Goal: Navigation & Orientation: Find specific page/section

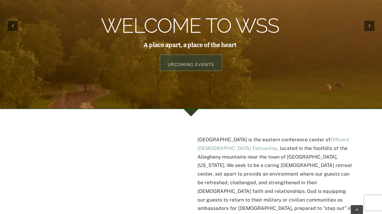
scroll to position [108, 0]
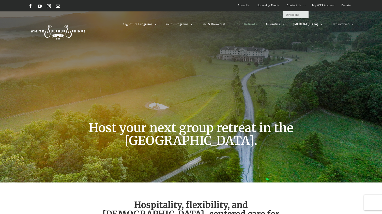
click at [294, 6] on span "Contact Us" at bounding box center [294, 5] width 14 height 7
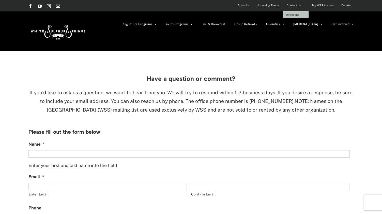
click at [293, 15] on span "Directions" at bounding box center [292, 14] width 13 height 3
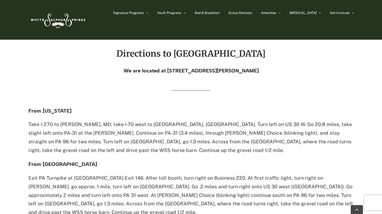
scroll to position [160, 0]
